Goal: Check status

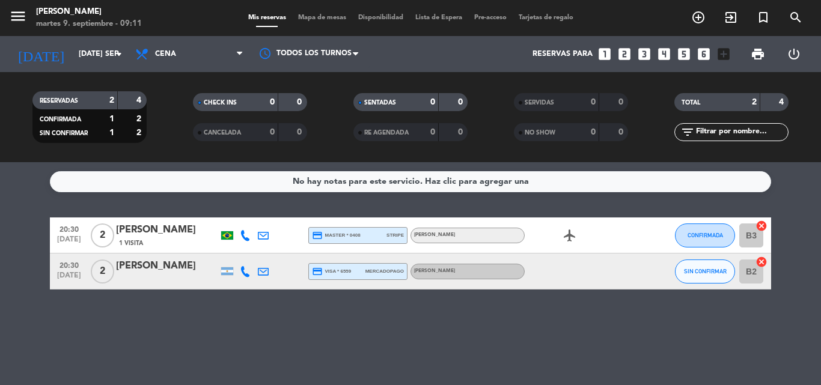
click at [348, 343] on div "No hay notas para este servicio. Haz clic para agregar una 20:30 [DATE] 2 [PERS…" at bounding box center [410, 273] width 821 height 223
click at [73, 61] on input "[DATE] sep." at bounding box center [124, 54] width 102 height 20
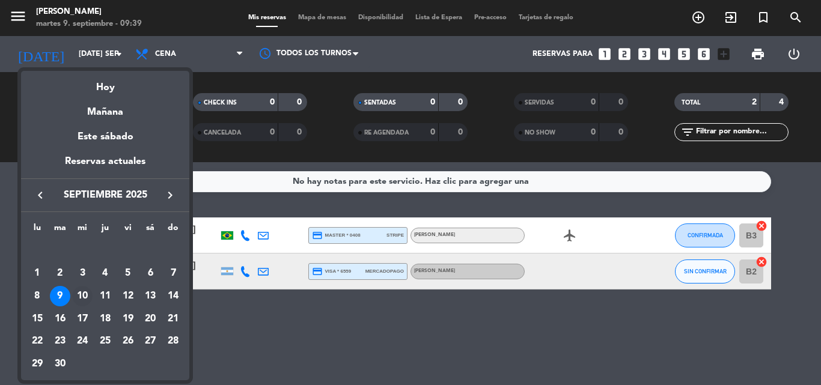
click at [79, 299] on div "10" at bounding box center [82, 296] width 20 height 20
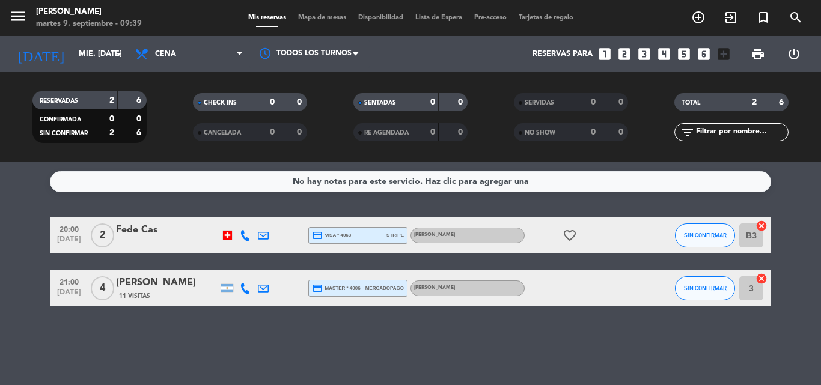
click at [65, 73] on div "RESERVADAS 2 6 CONFIRMADA 0 0 SIN CONFIRMAR 2 6 CHECK INS 0 0 CANCELADA 0 0 SEN…" at bounding box center [410, 117] width 821 height 90
click at [78, 48] on input "mié. [DATE]" at bounding box center [124, 54] width 102 height 20
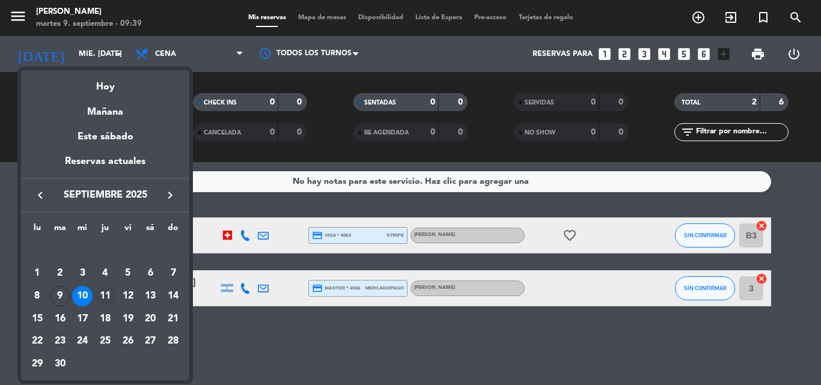
click at [110, 296] on div "11" at bounding box center [105, 296] width 20 height 20
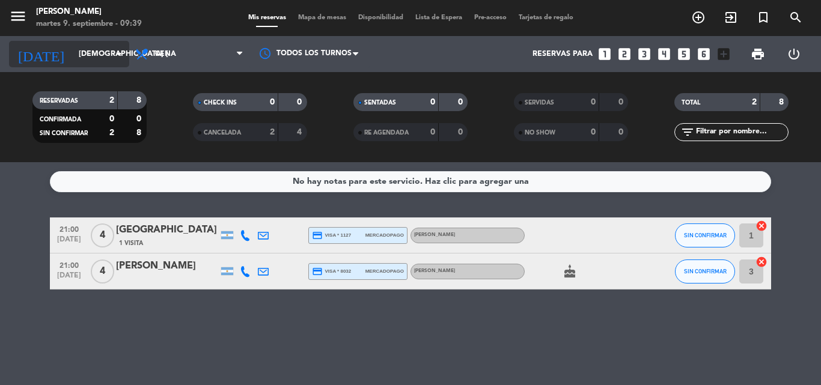
click at [92, 55] on input "[DEMOGRAPHIC_DATA] [DATE]" at bounding box center [124, 54] width 102 height 20
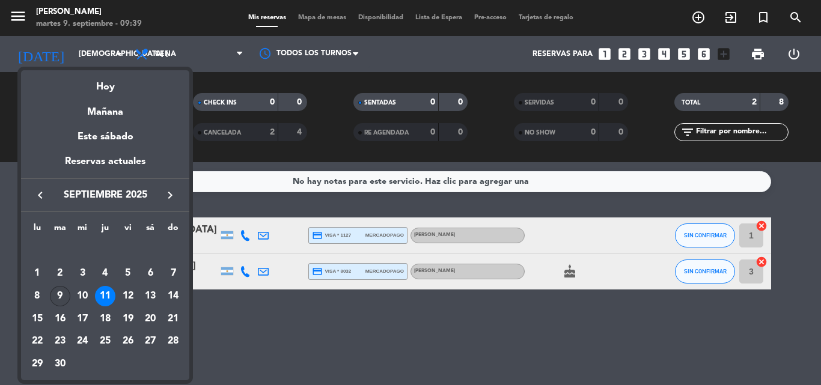
click at [53, 302] on div "9" at bounding box center [60, 296] width 20 height 20
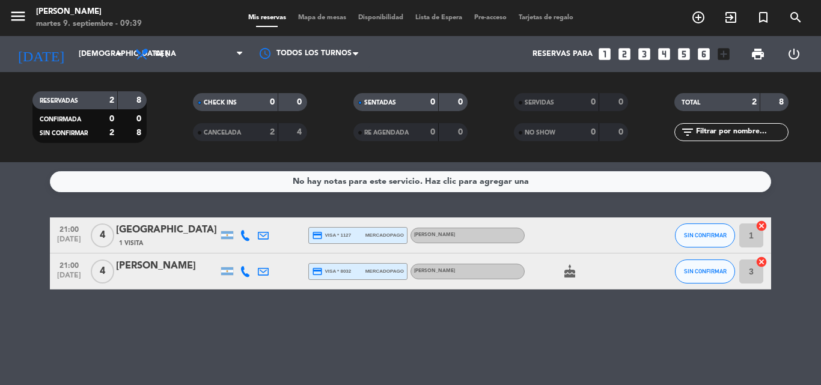
type input "[DATE] sep."
